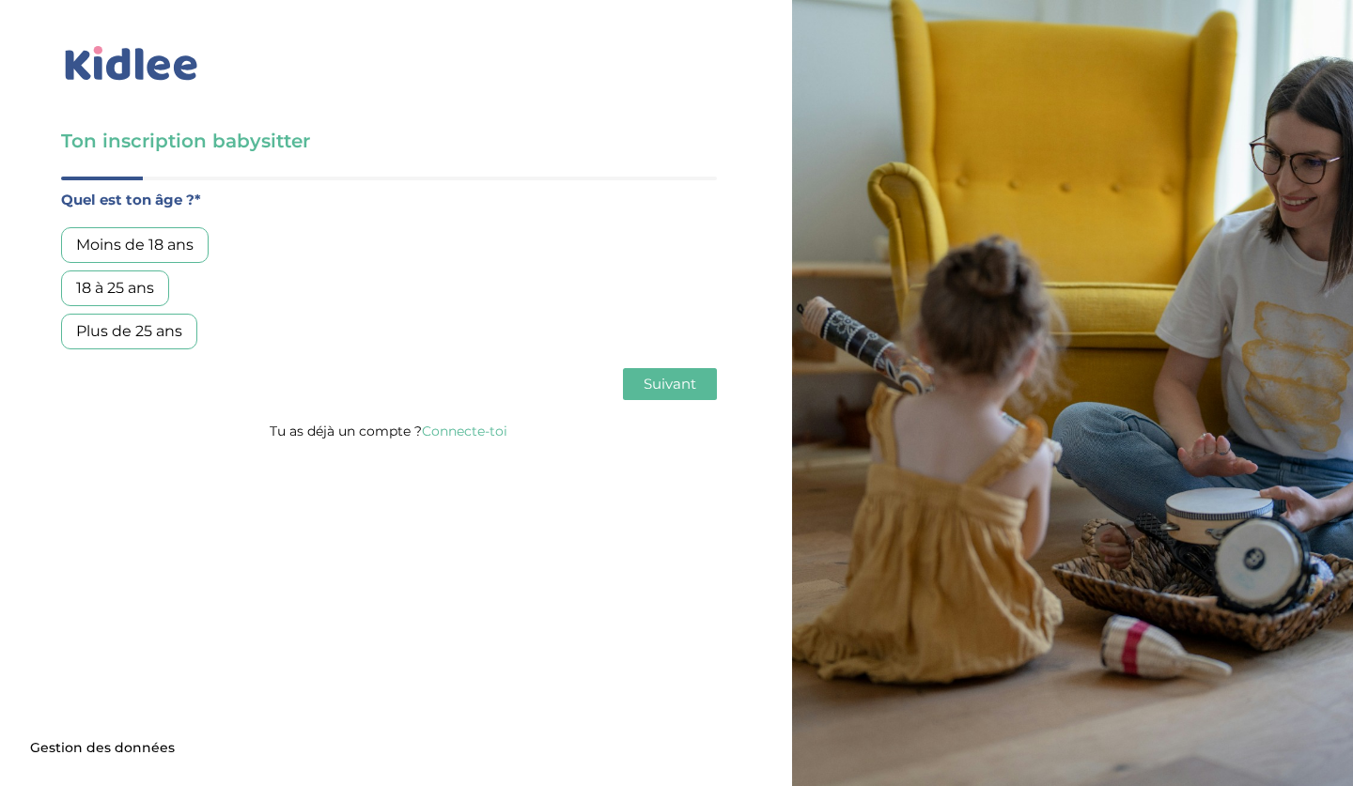
click at [139, 334] on div "Plus de 25 ans" at bounding box center [129, 332] width 136 height 36
click at [675, 377] on span "Suivant" at bounding box center [670, 384] width 53 height 18
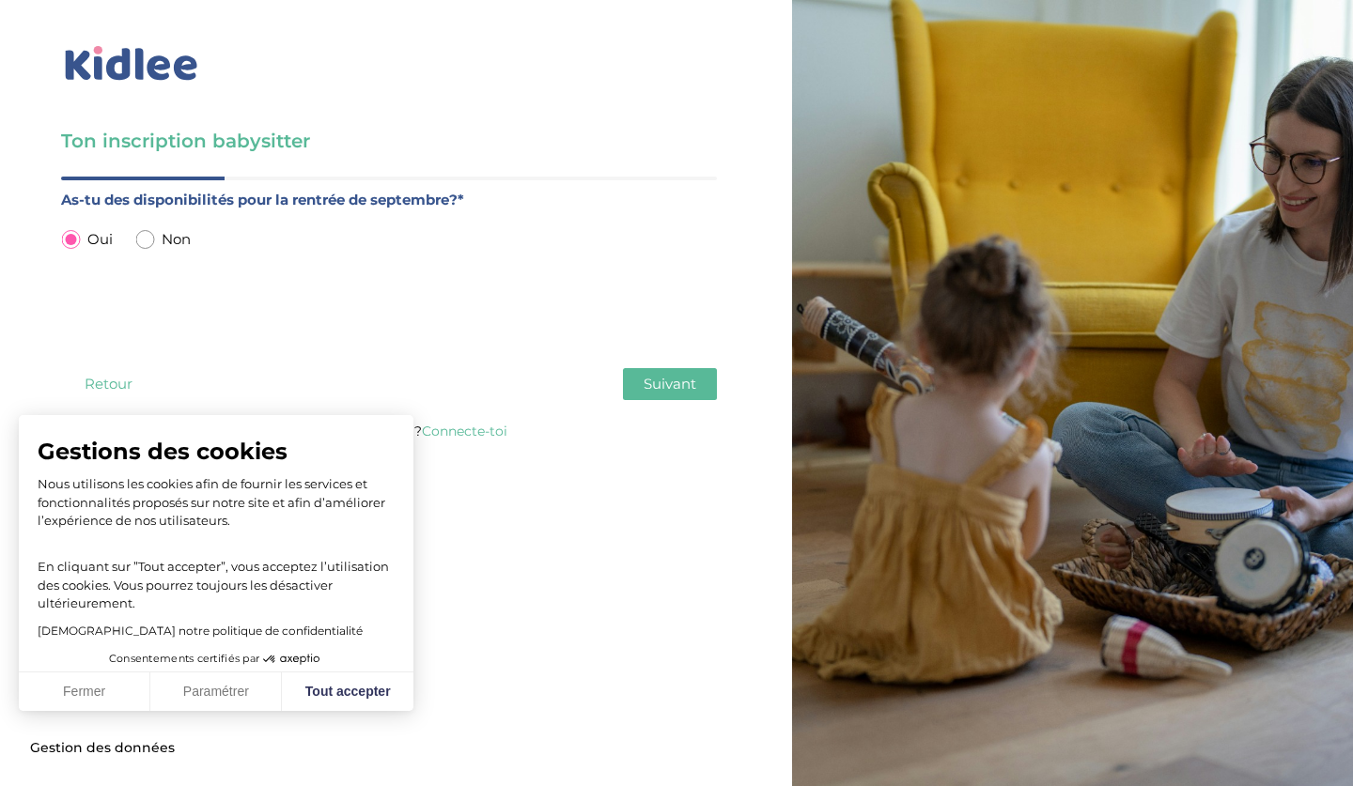
click at [675, 377] on span "Suivant" at bounding box center [670, 384] width 53 height 18
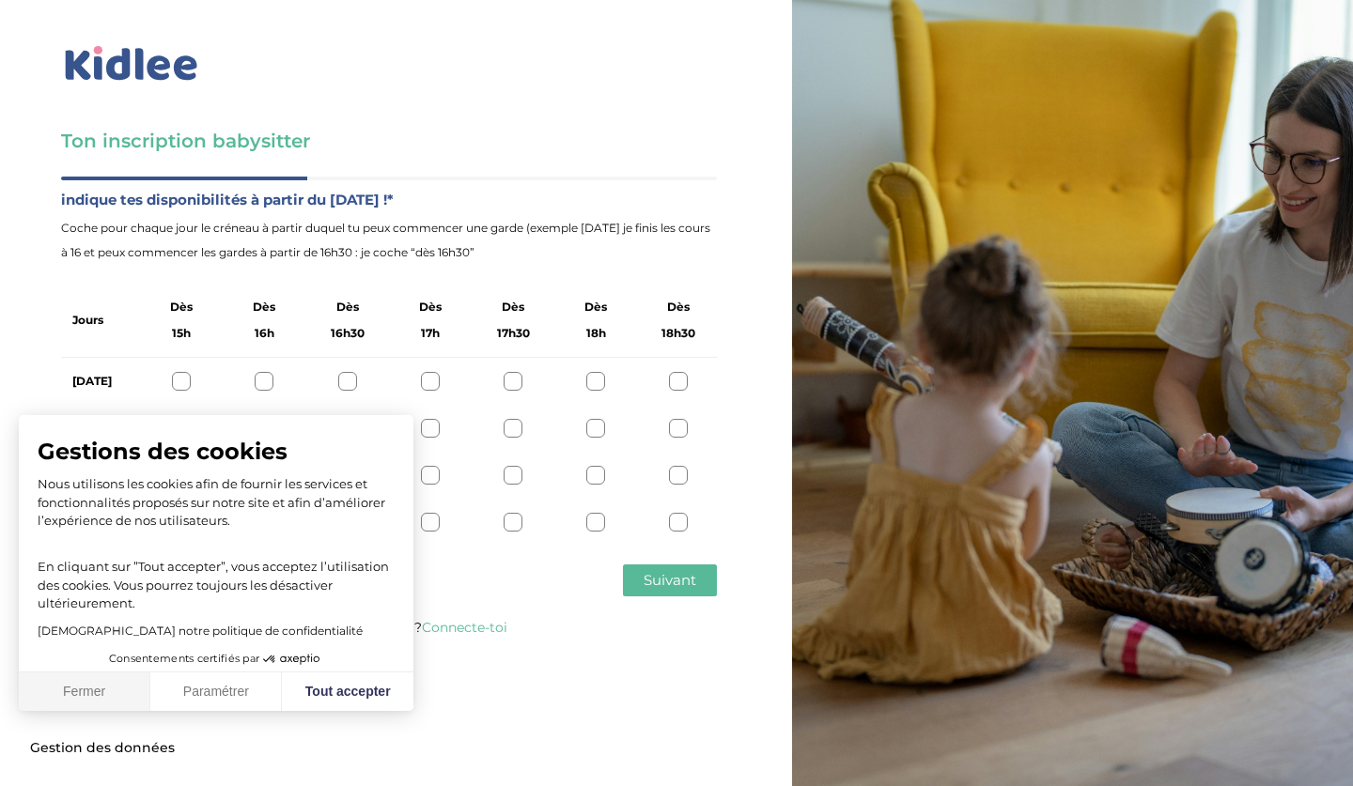
click at [102, 694] on button "Fermer" at bounding box center [85, 692] width 132 height 39
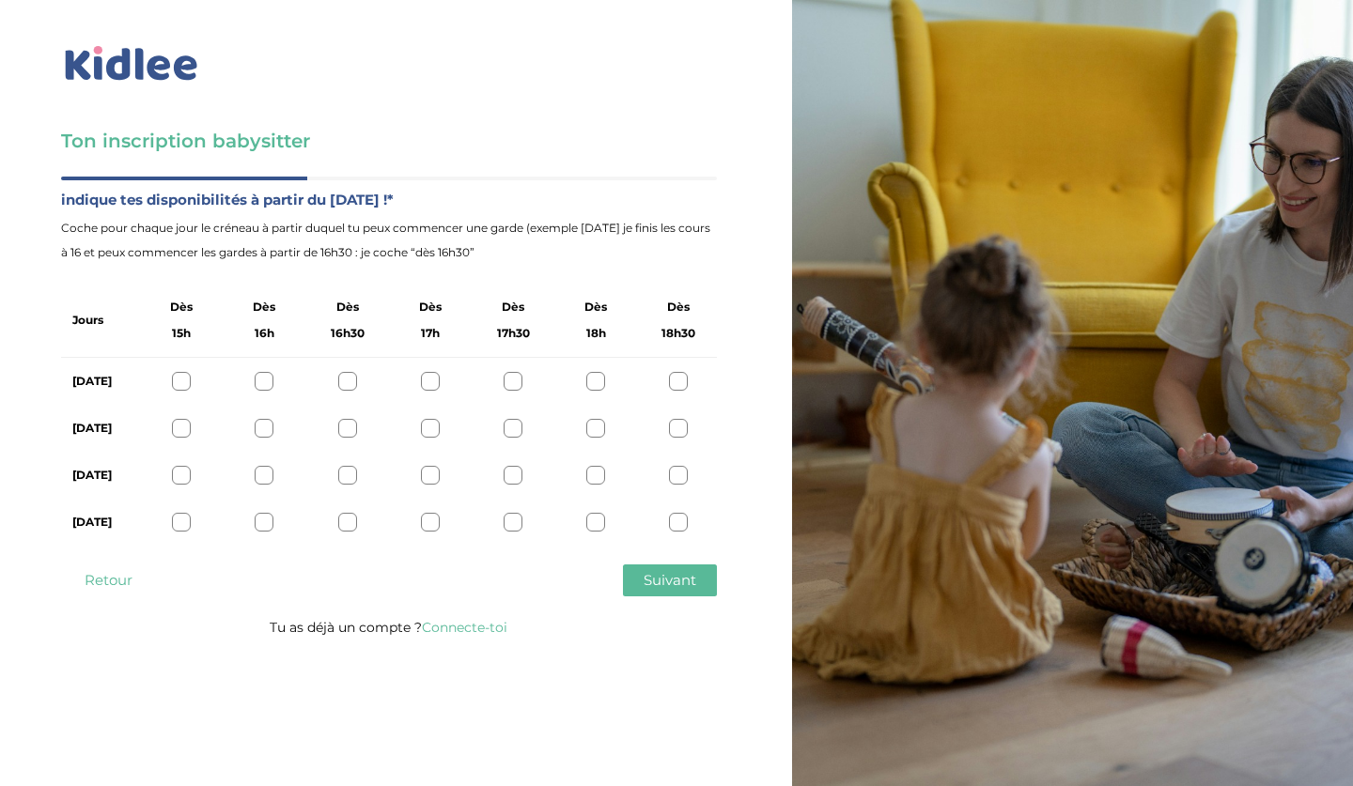
click at [179, 378] on div at bounding box center [181, 381] width 19 height 19
click at [178, 427] on div at bounding box center [181, 428] width 19 height 19
click at [178, 467] on div at bounding box center [181, 475] width 19 height 19
click at [179, 532] on div at bounding box center [181, 522] width 19 height 19
click at [656, 589] on span "Suivant" at bounding box center [670, 580] width 53 height 18
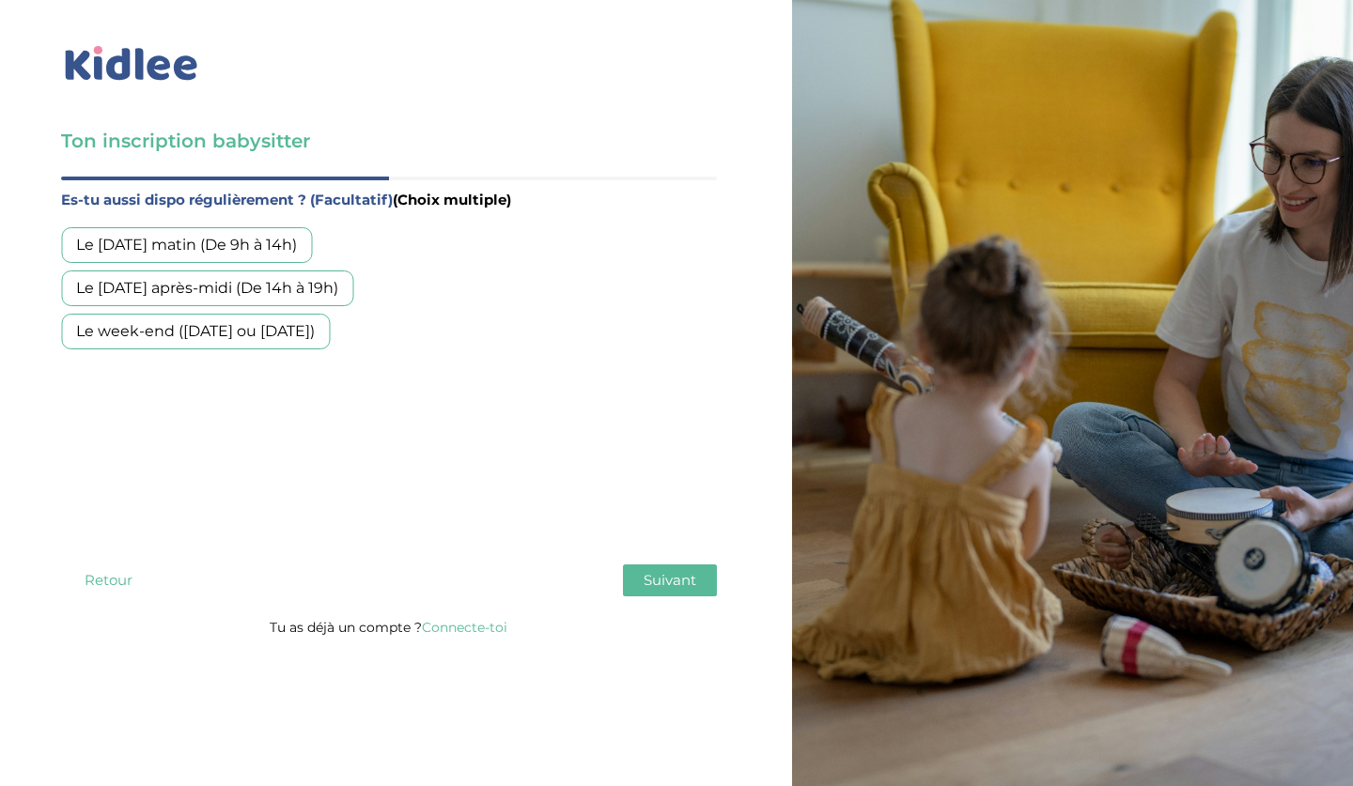
click at [246, 246] on div "Le [DATE] matin (De 9h à 14h)" at bounding box center [186, 245] width 251 height 36
click at [256, 296] on div "Le [DATE] après-midi (De 14h à 19h)" at bounding box center [207, 289] width 292 height 36
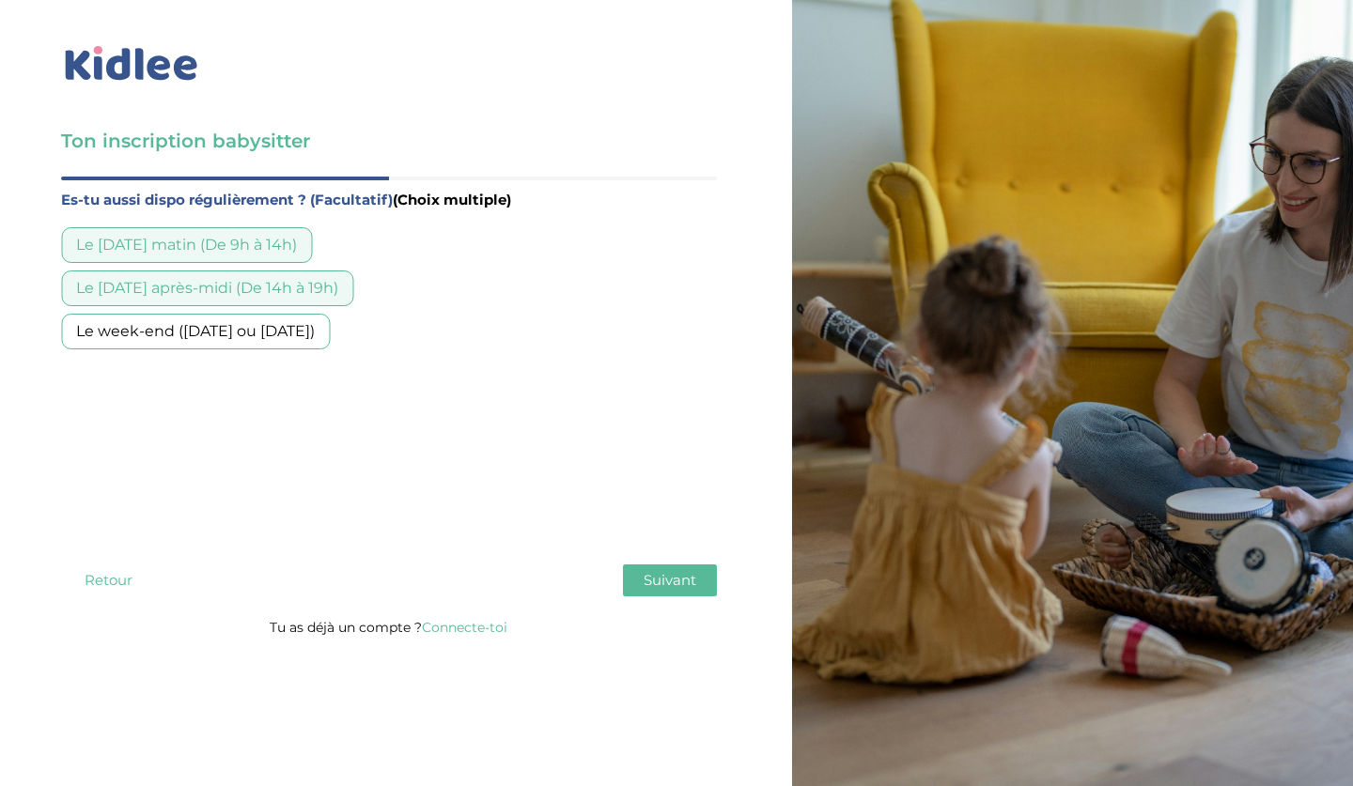
click at [262, 334] on div "Le week-end ([DATE] ou [DATE])" at bounding box center [195, 332] width 269 height 36
click at [665, 589] on span "Suivant" at bounding box center [670, 580] width 53 height 18
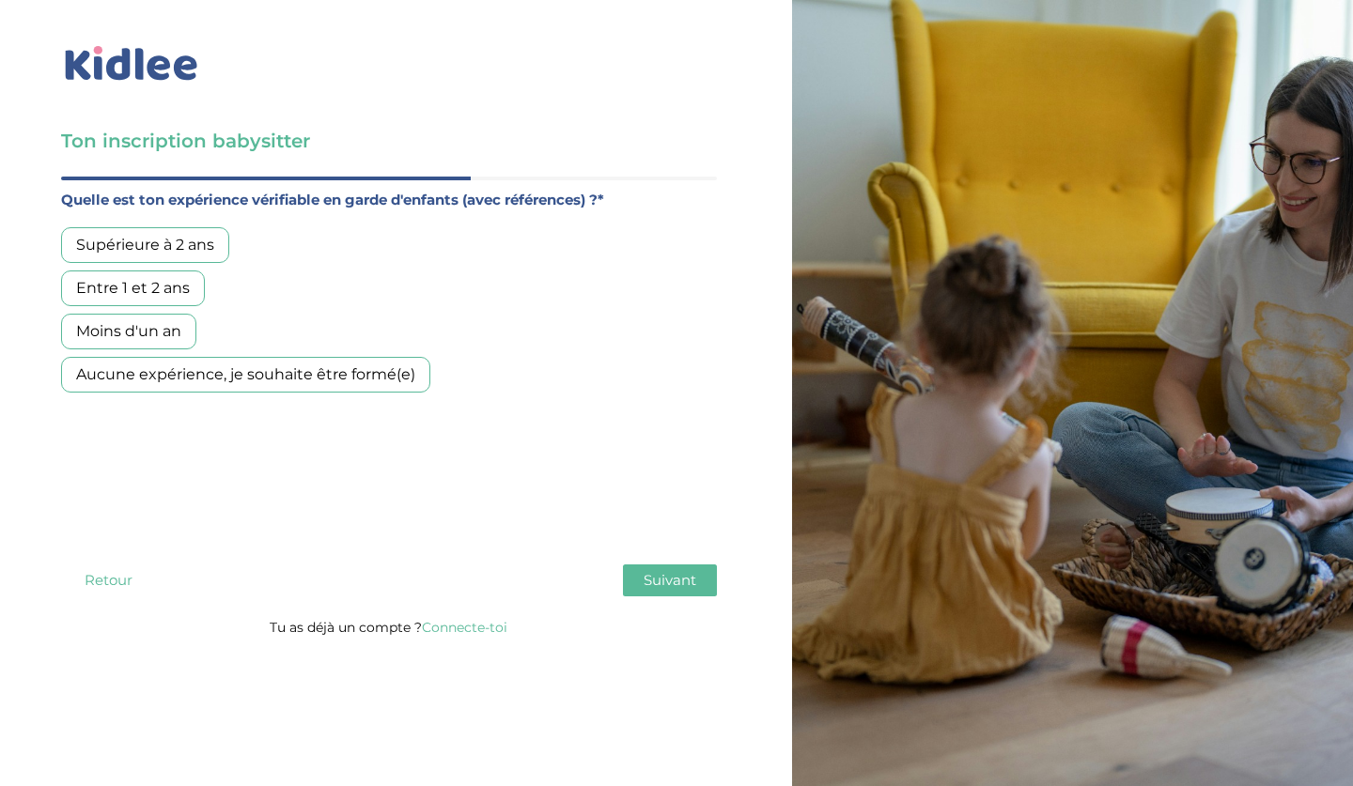
click at [175, 369] on div "Aucune expérience, je souhaite être formé(e)" at bounding box center [245, 375] width 369 height 36
drag, startPoint x: 175, startPoint y: 369, endPoint x: 130, endPoint y: 329, distance: 60.5
click at [130, 329] on div "Moins d'un an" at bounding box center [128, 332] width 135 height 36
click at [130, 287] on div "Entre 1 et 2 ans" at bounding box center [133, 289] width 144 height 36
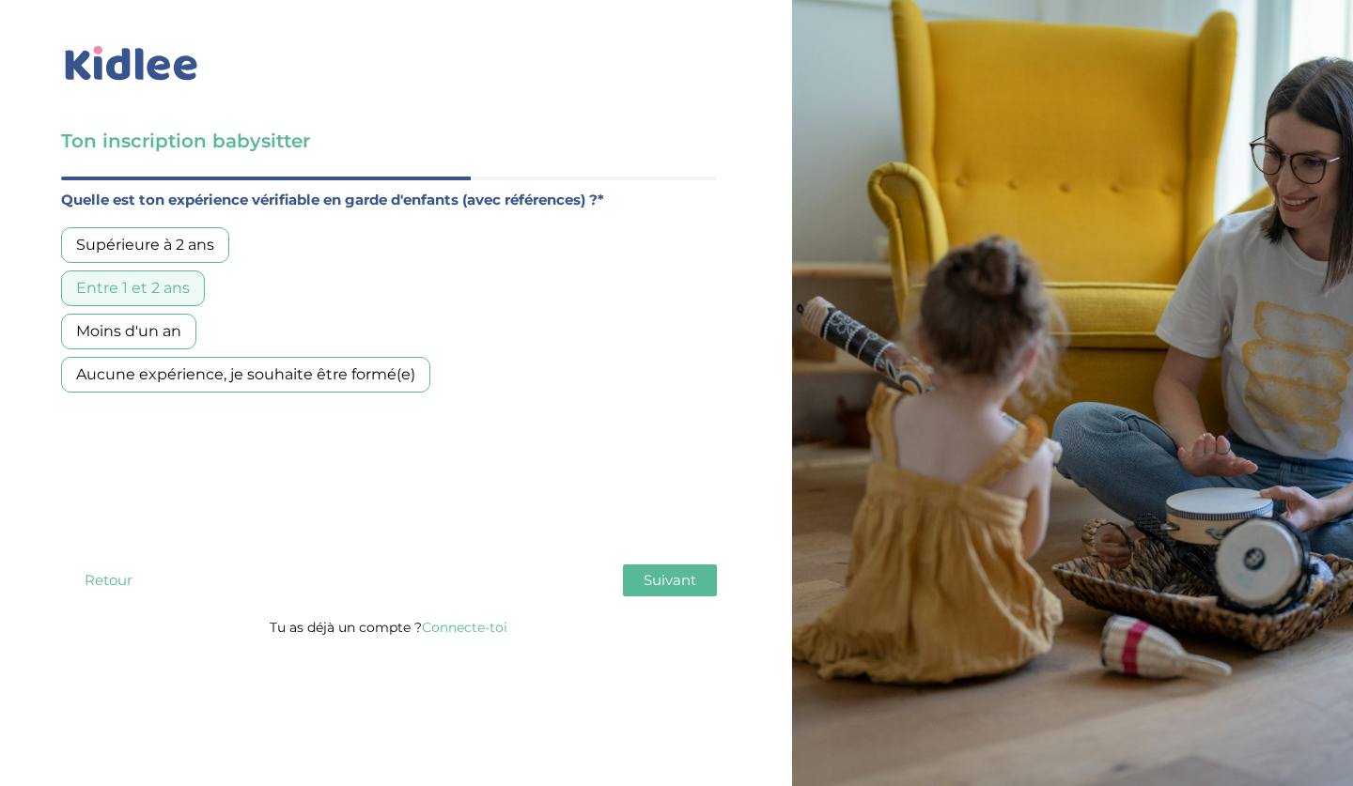
click at [658, 589] on span "Suivant" at bounding box center [670, 580] width 53 height 18
